Goal: Information Seeking & Learning: Understand process/instructions

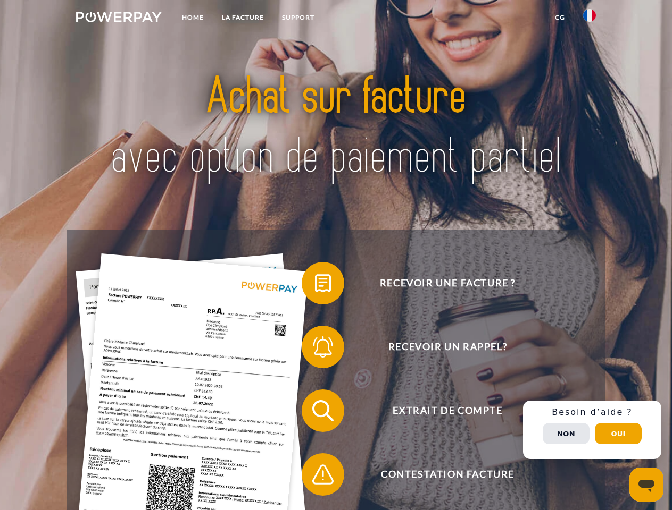
click at [119, 19] on img at bounding box center [119, 17] width 86 height 11
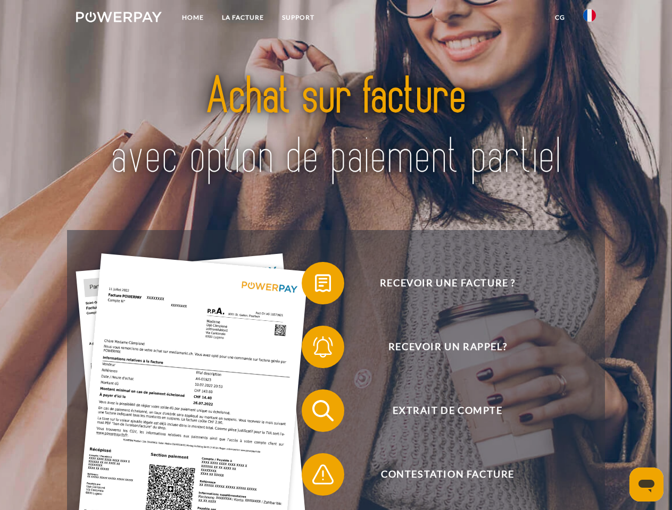
click at [589, 19] on img at bounding box center [589, 15] width 13 height 13
click at [559, 18] on link "CG" at bounding box center [560, 17] width 28 height 19
click at [315, 286] on span at bounding box center [306, 283] width 53 height 53
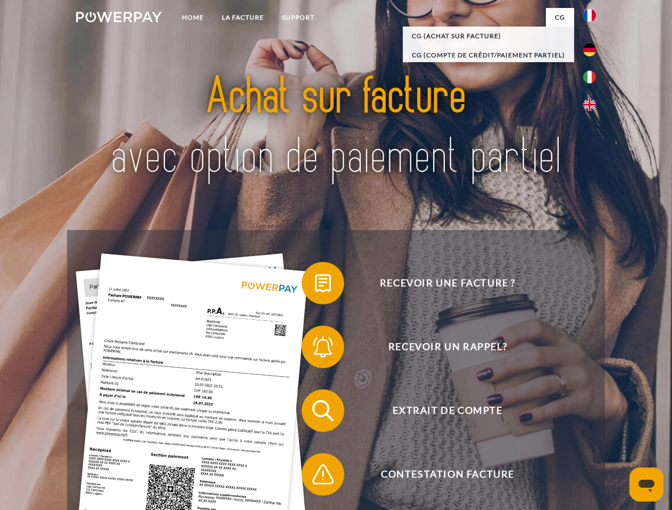
click at [315, 349] on span at bounding box center [306, 347] width 53 height 53
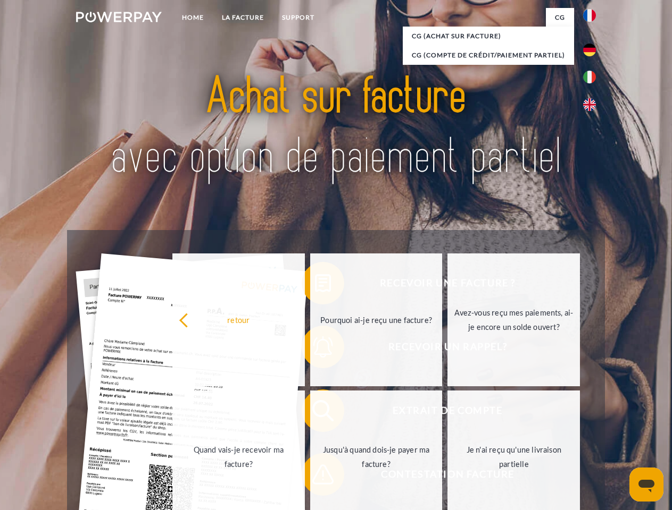
click at [315, 413] on link "Jusqu'à quand dois-je payer ma facture?" at bounding box center [376, 457] width 132 height 133
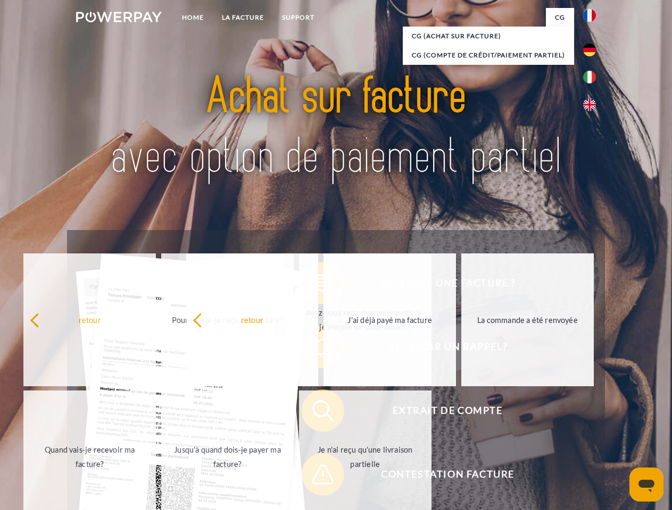
click at [315, 477] on span at bounding box center [306, 474] width 53 height 53
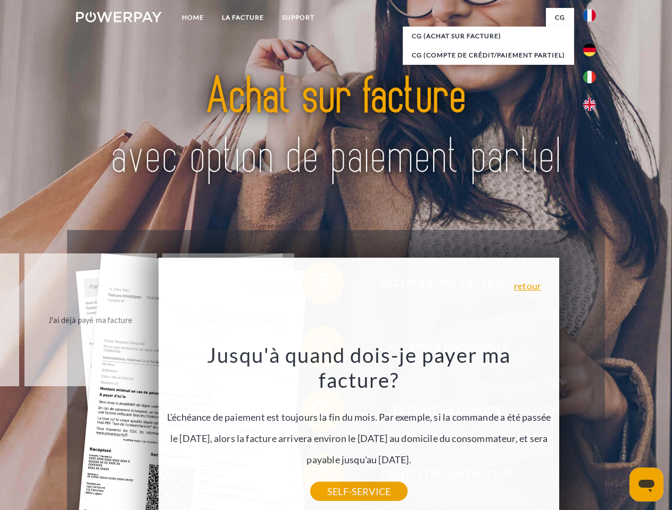
click at [592, 430] on div "Recevoir une facture ? Recevoir un rappel? Extrait de compte retour" at bounding box center [335, 442] width 537 height 425
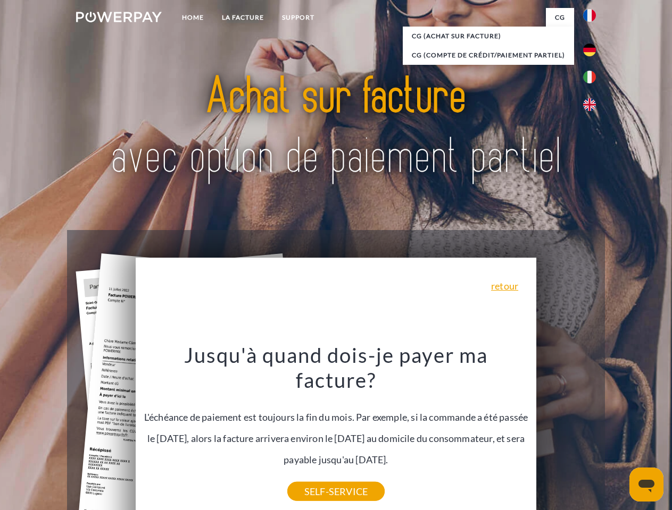
click at [566, 432] on span "Extrait de compte" at bounding box center [447, 411] width 261 height 43
click at [618, 434] on header "Home LA FACTURE Support" at bounding box center [336, 367] width 672 height 734
